Goal: Task Accomplishment & Management: Manage account settings

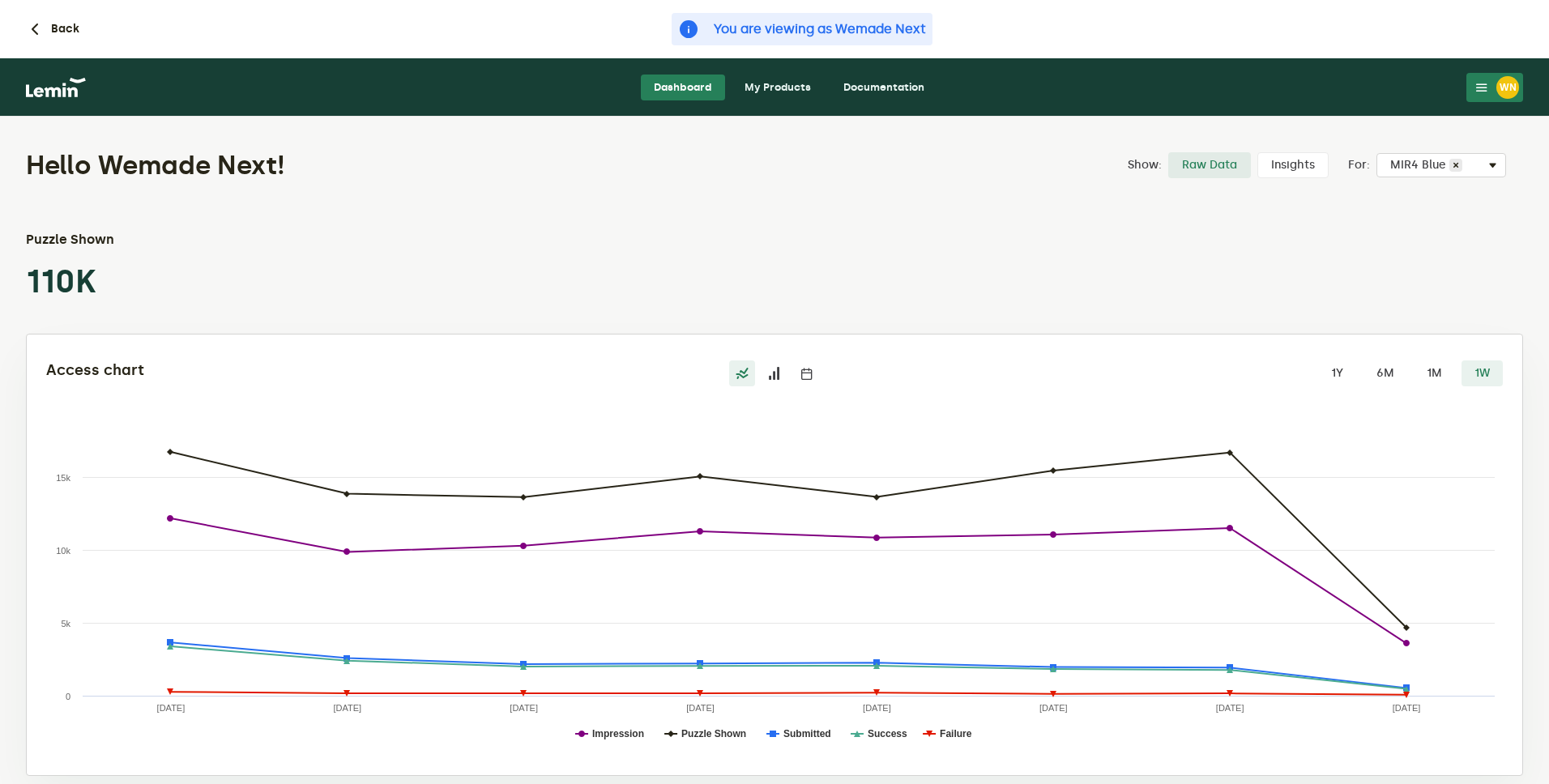
click at [786, 90] on link "My Products" at bounding box center [777, 87] width 92 height 26
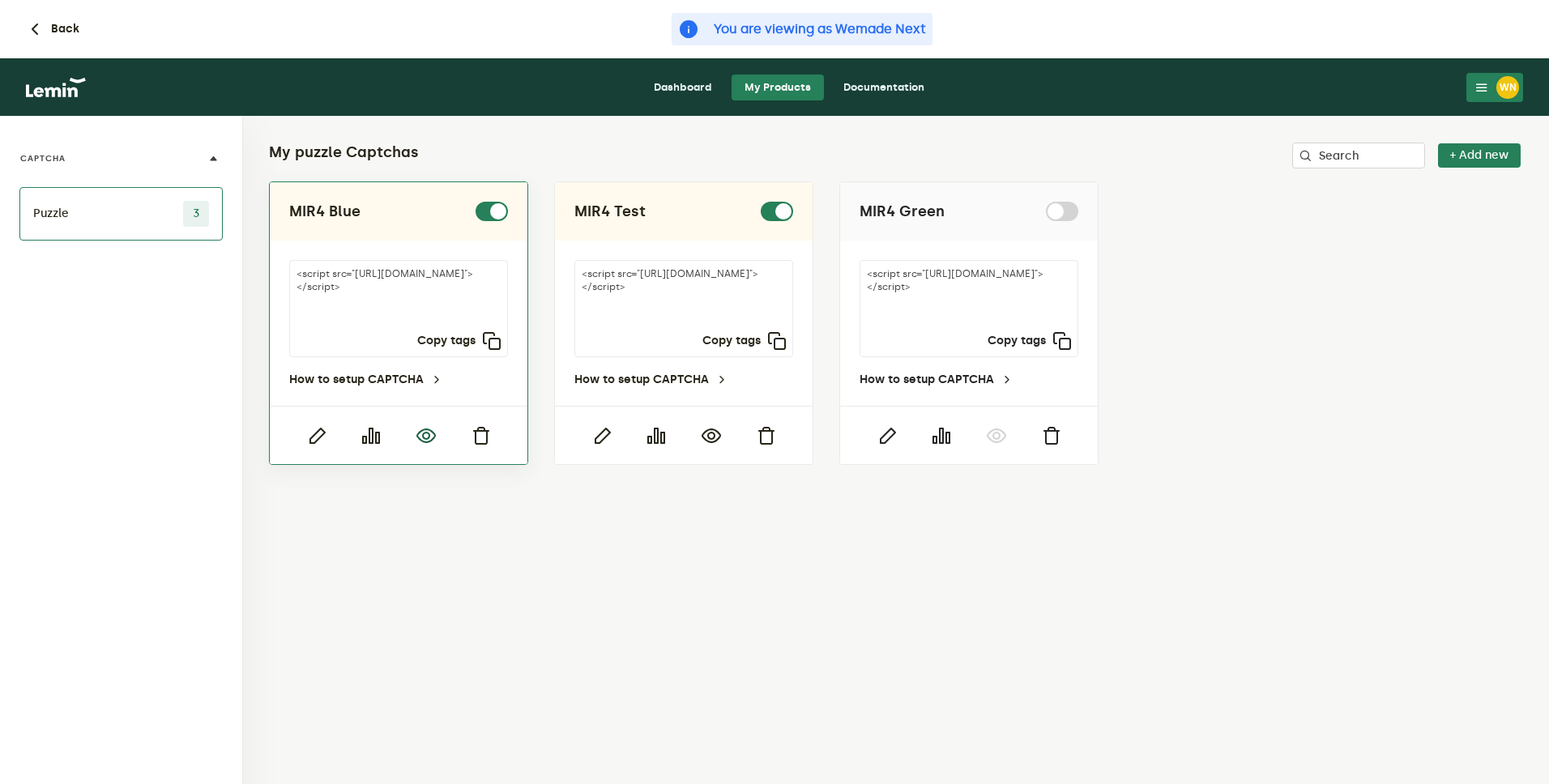
click at [424, 436] on icon "button" at bounding box center [426, 435] width 20 height 20
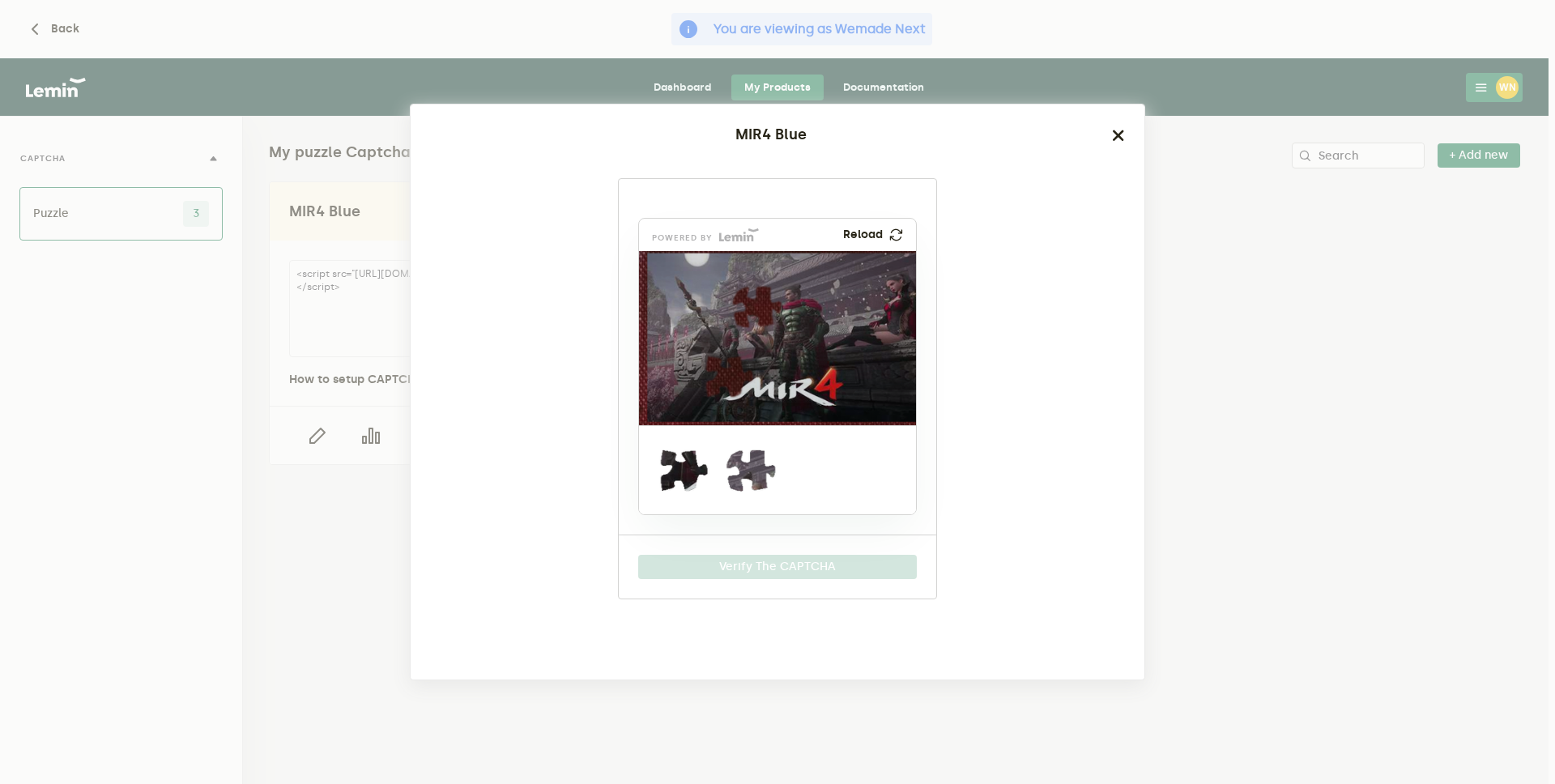
click at [1307, 258] on ngb-modal-window "MIR4 Blue powered by Reload Verify The CAPTCHA" at bounding box center [778, 392] width 1555 height 784
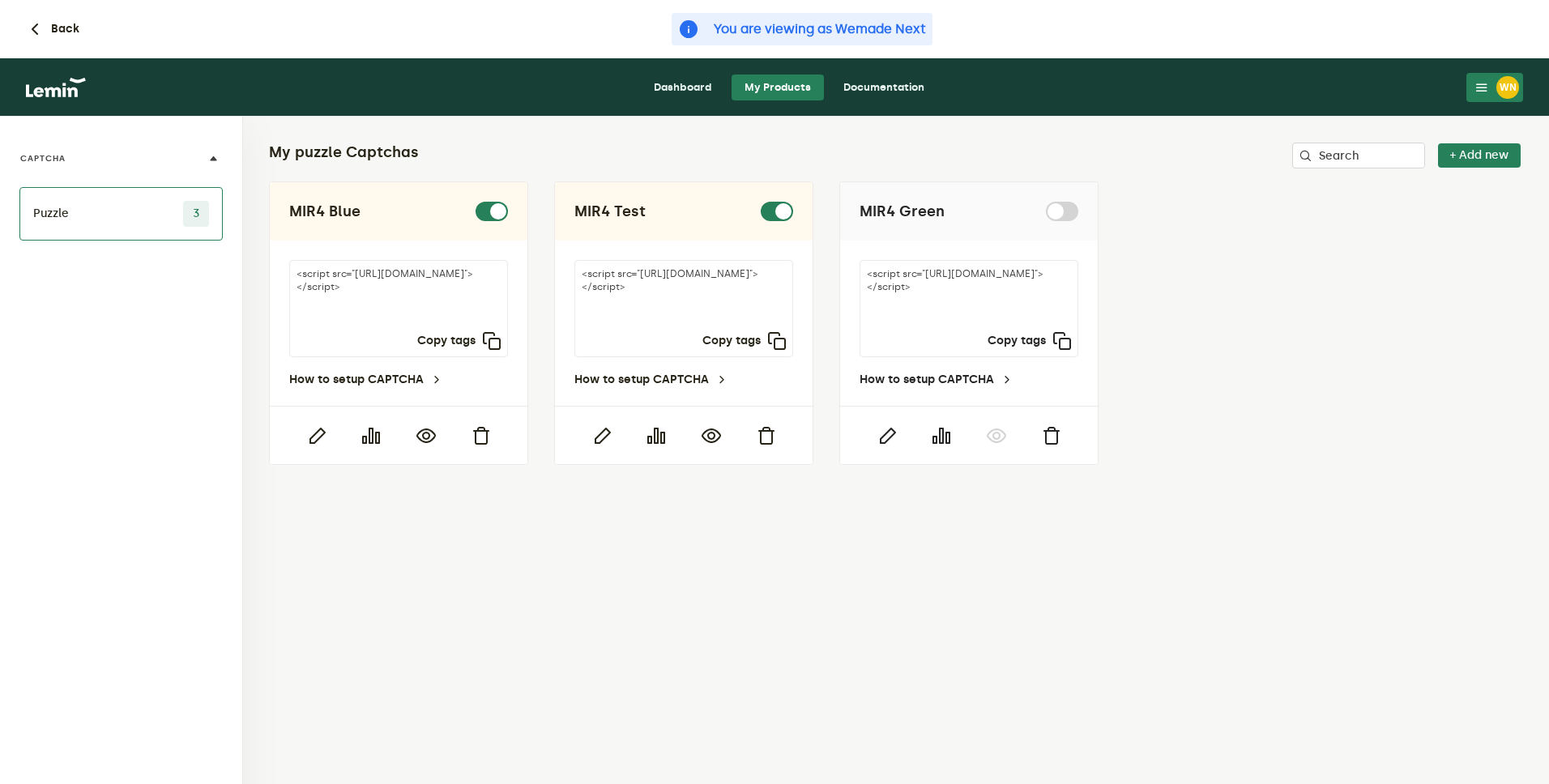
click at [1509, 87] on div "WN" at bounding box center [1507, 87] width 23 height 23
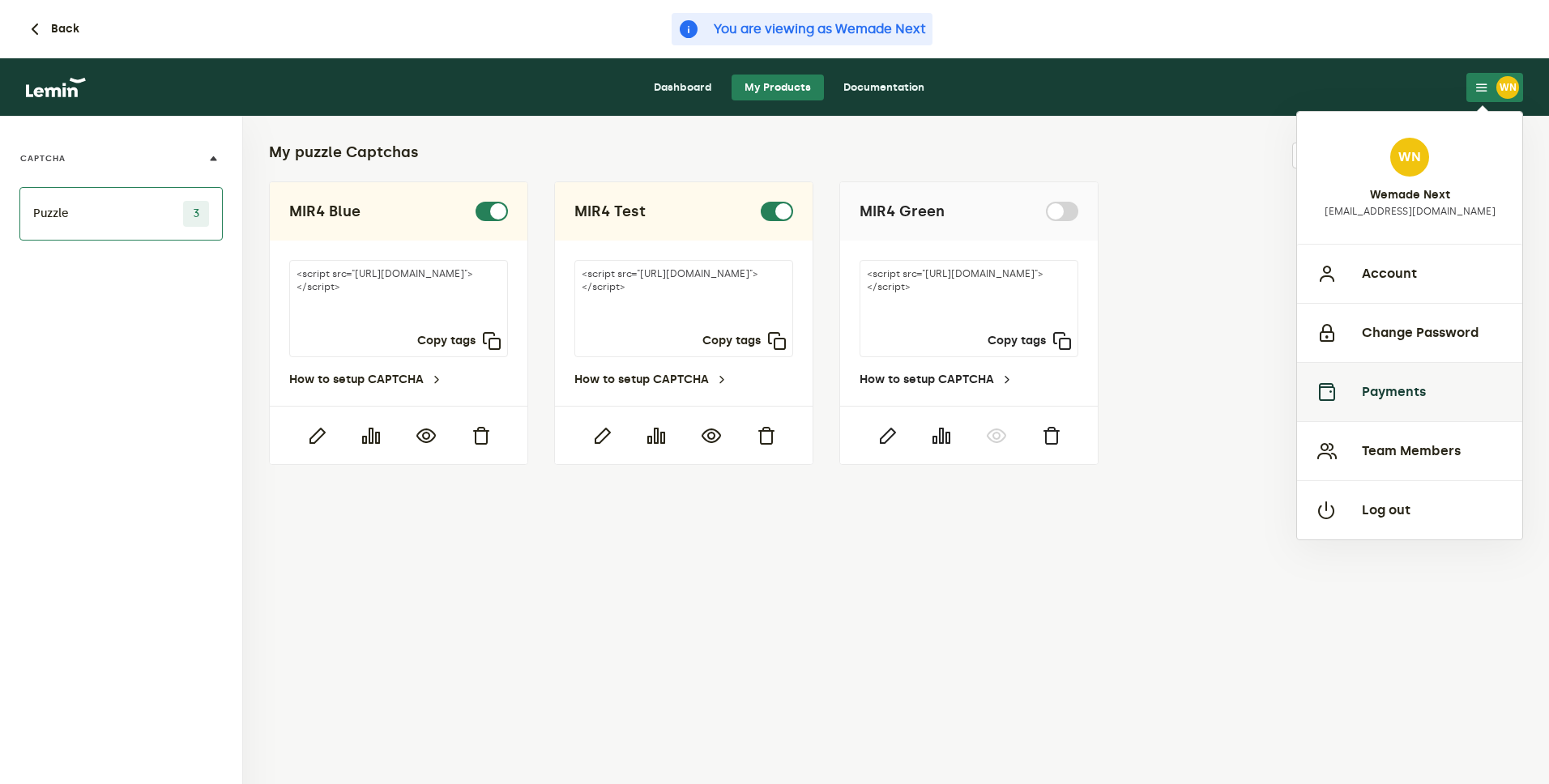
click at [1424, 385] on button "Payments" at bounding box center [1409, 391] width 225 height 59
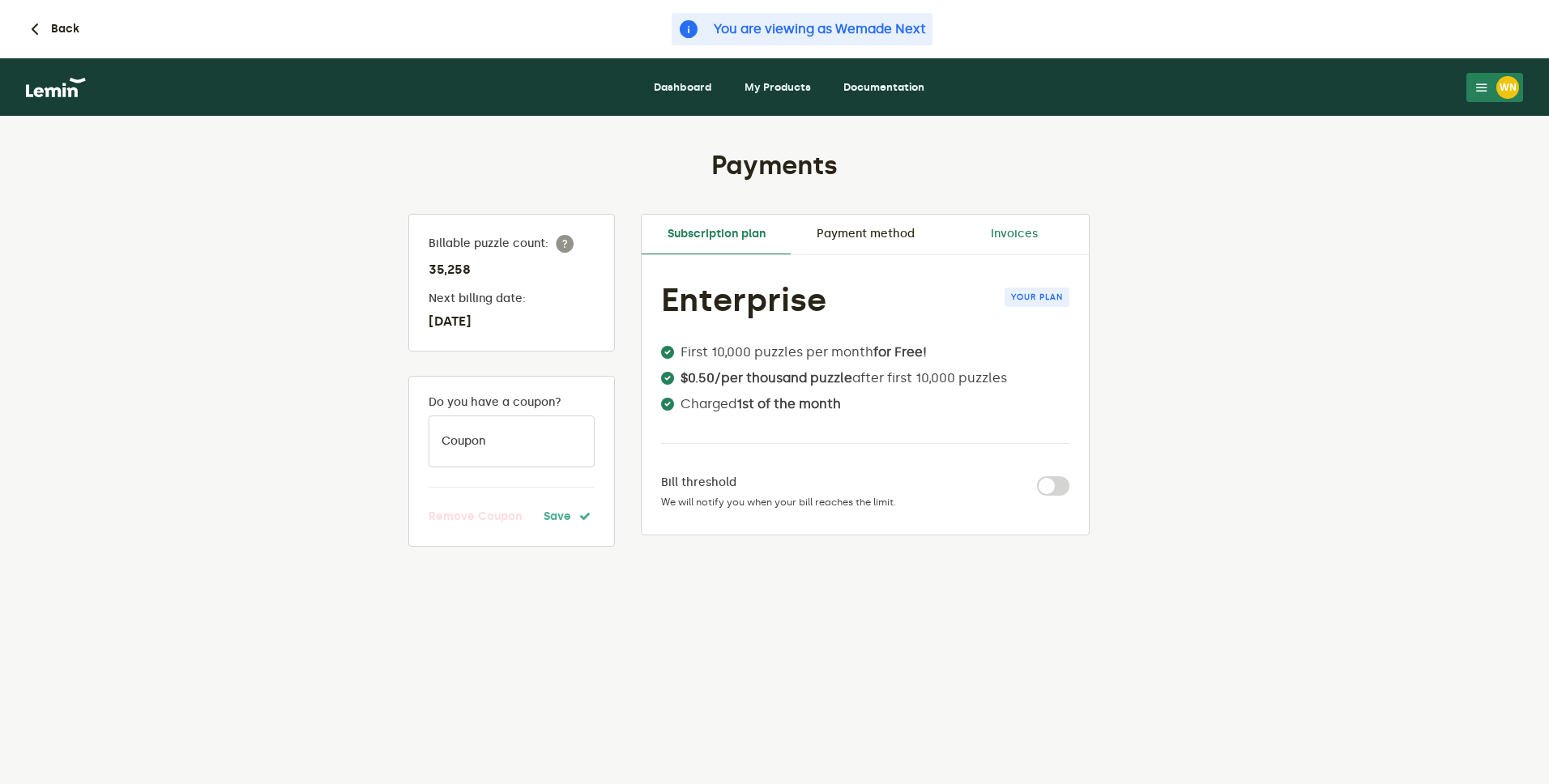
click at [1026, 233] on link "Invoices" at bounding box center [1014, 234] width 149 height 39
